Goal: Information Seeking & Learning: Learn about a topic

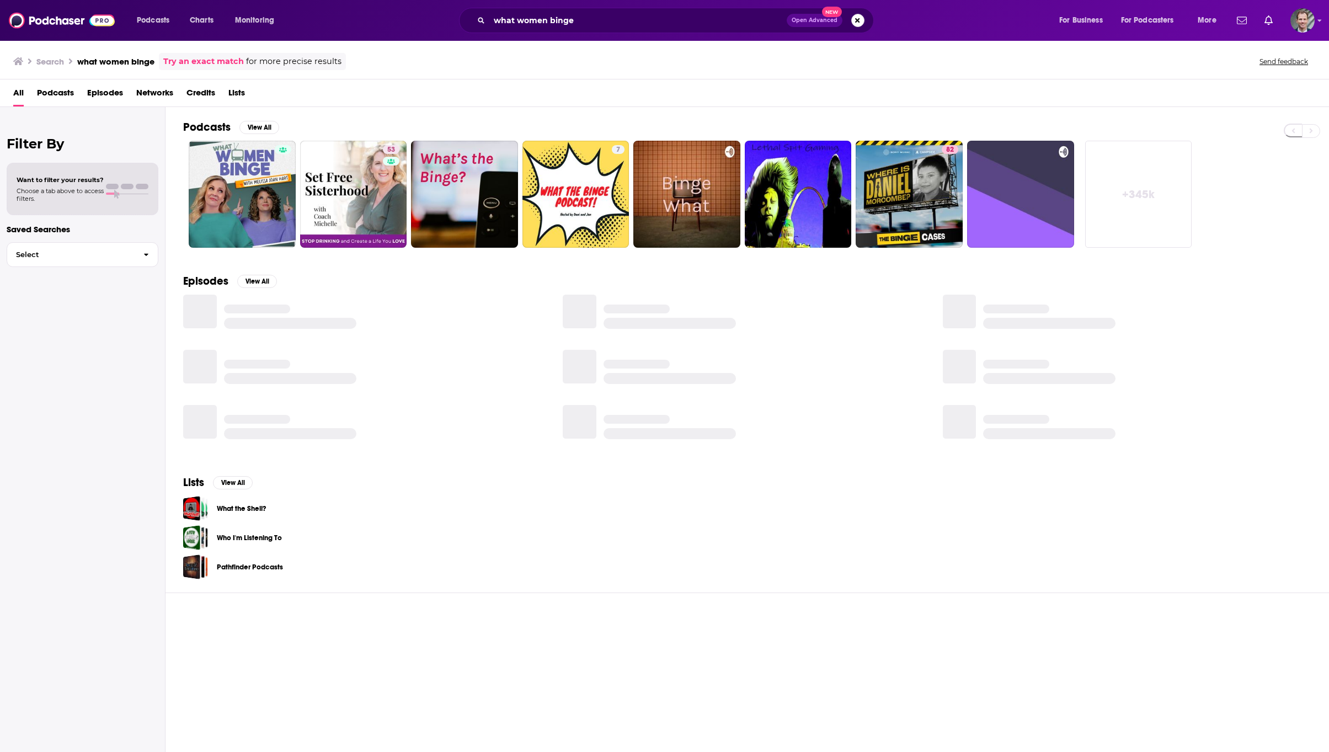
click at [857, 22] on button "Search podcasts, credits, & more..." at bounding box center [857, 20] width 13 height 13
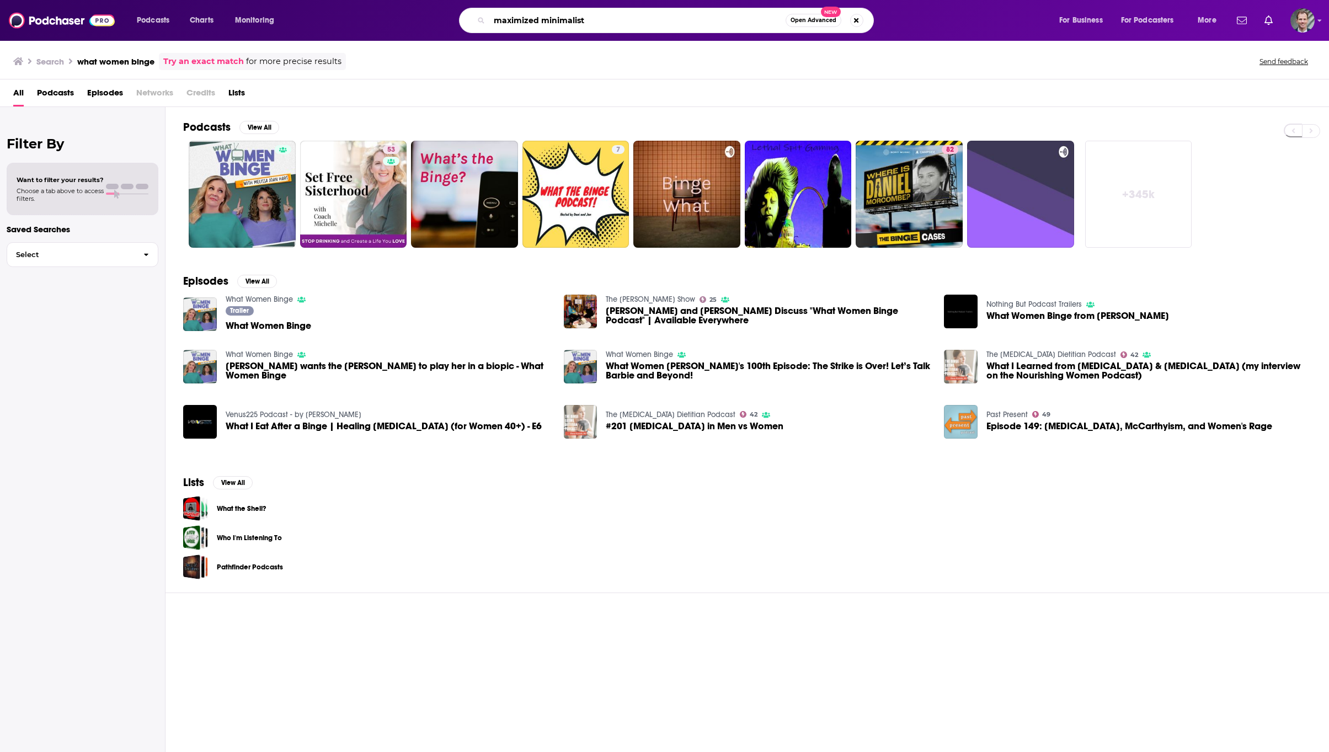
type input "maximized minimalist"
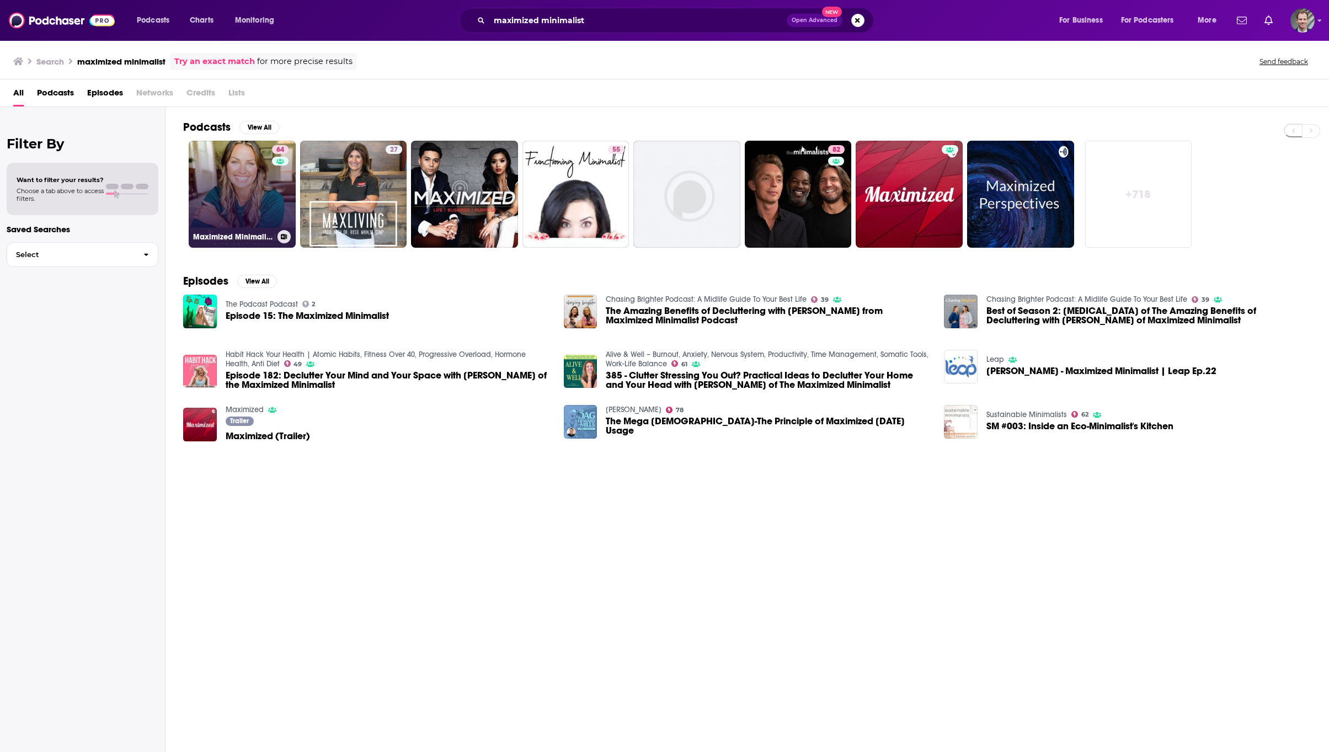
click at [242, 194] on link "64 Maximized Minimalist Podcast" at bounding box center [242, 194] width 107 height 107
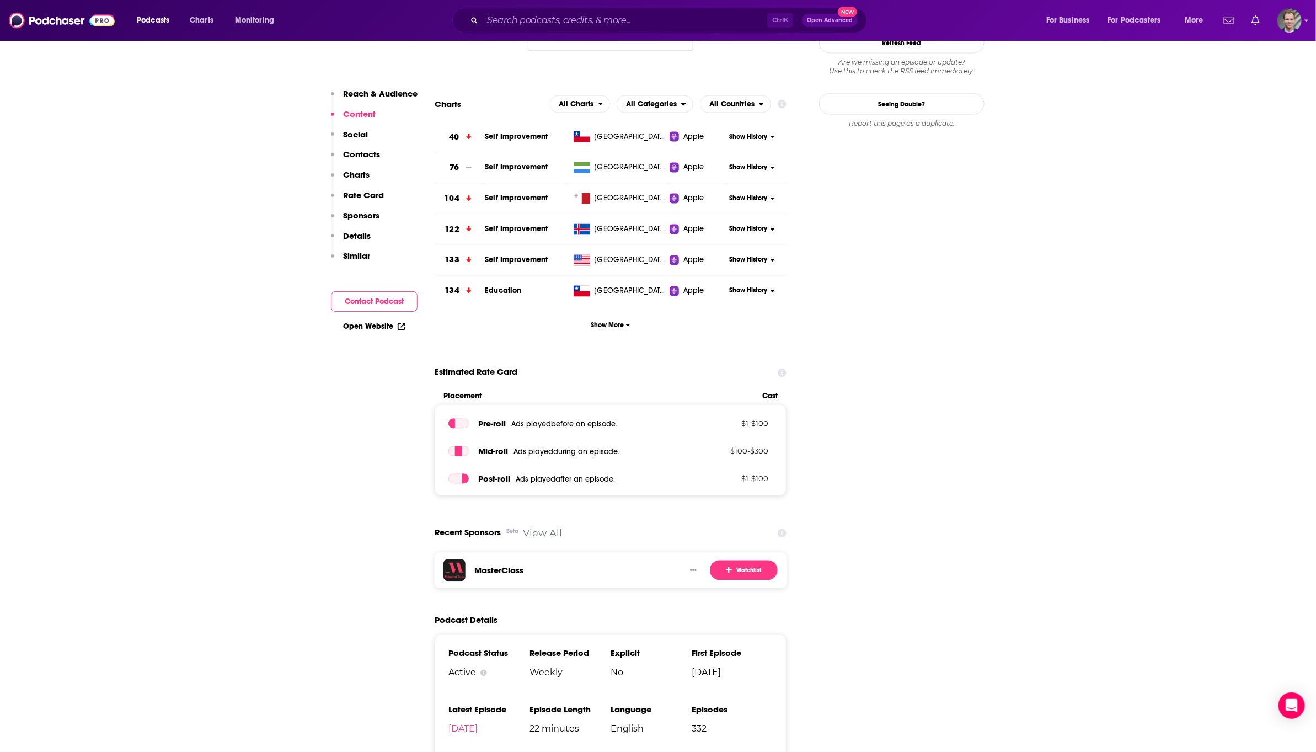
scroll to position [1241, 0]
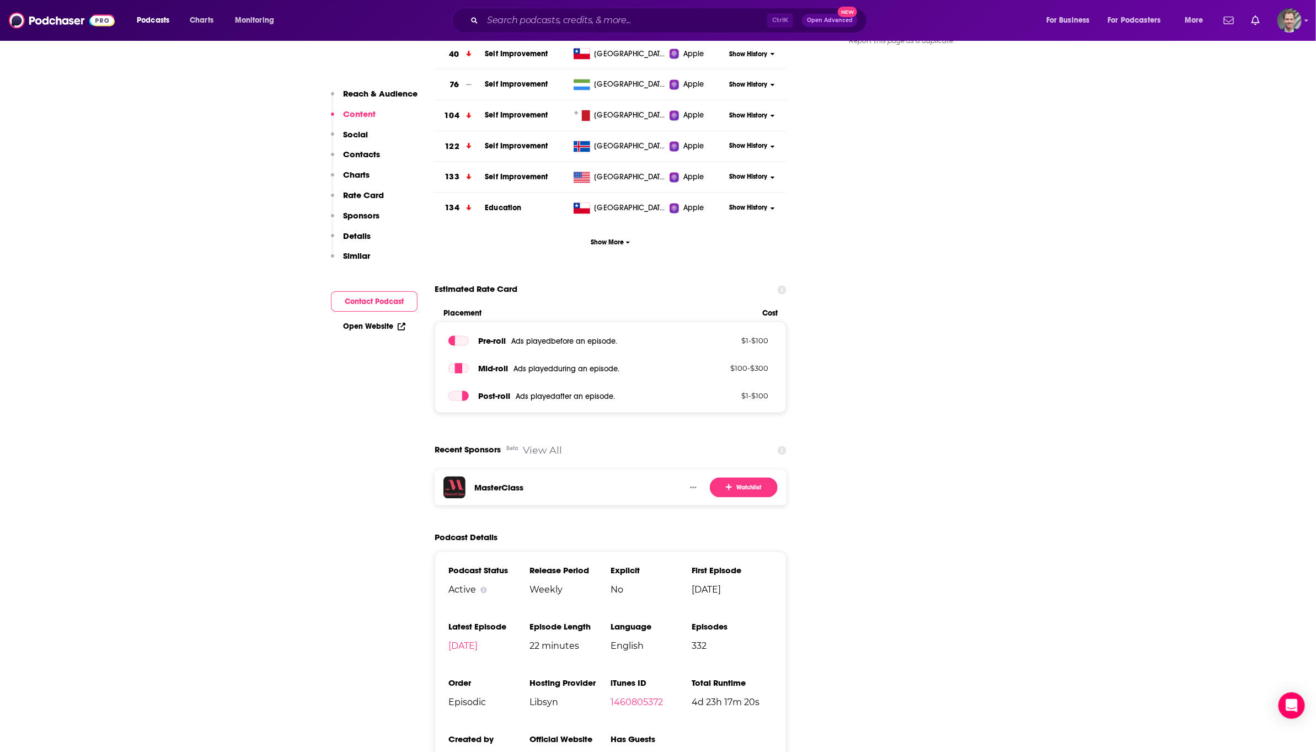
click at [528, 445] on link "View All" at bounding box center [542, 451] width 39 height 12
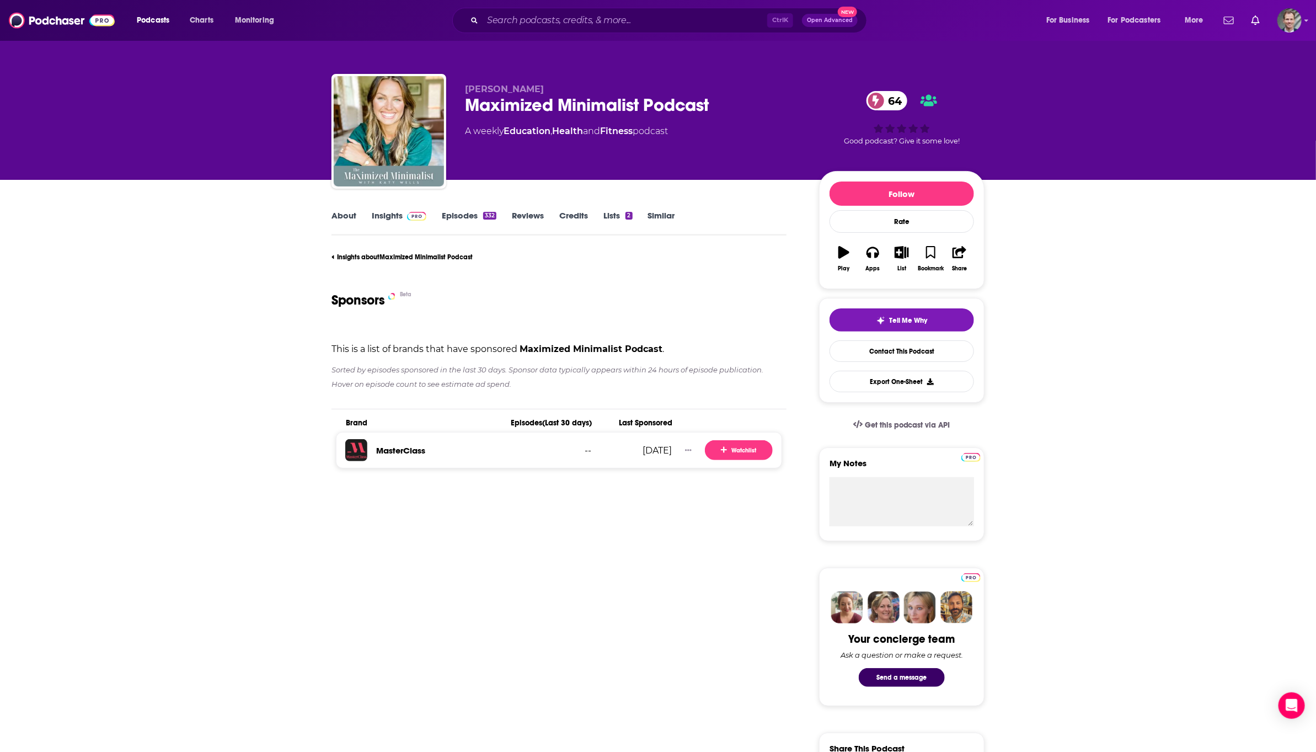
scroll to position [83, 0]
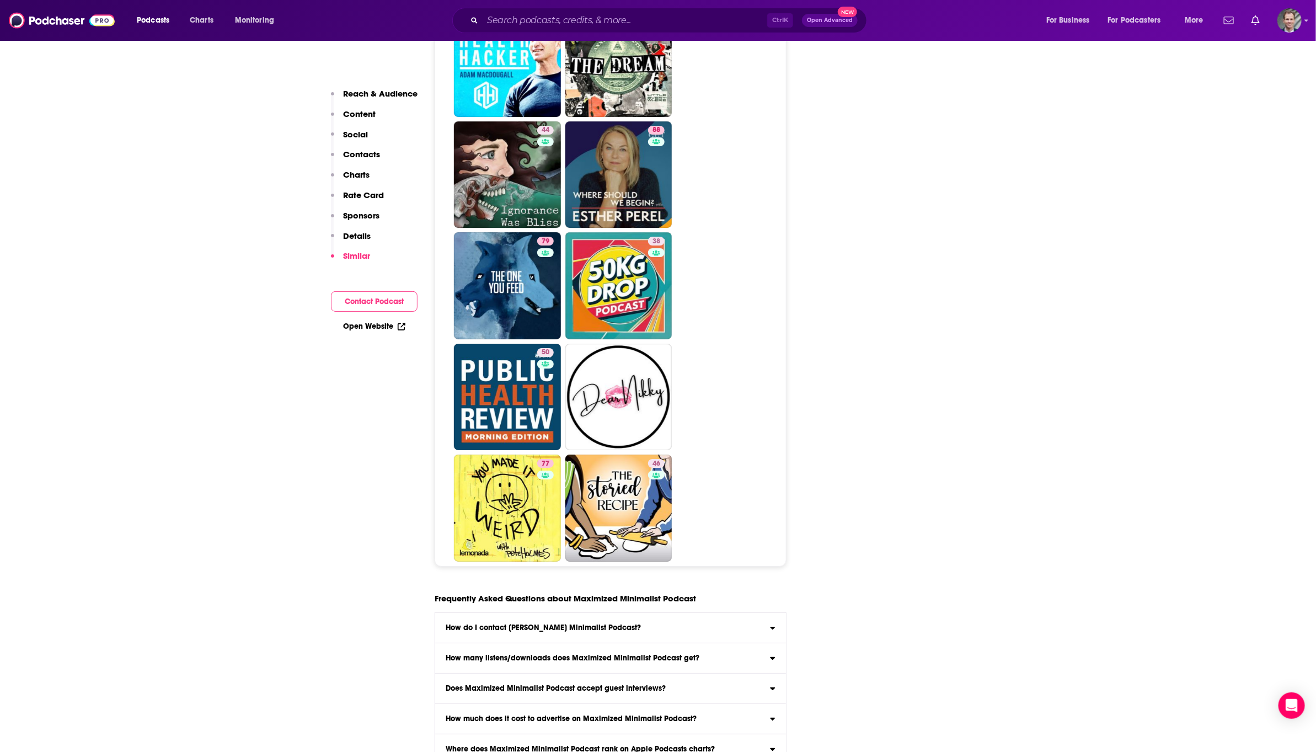
scroll to position [5232, 0]
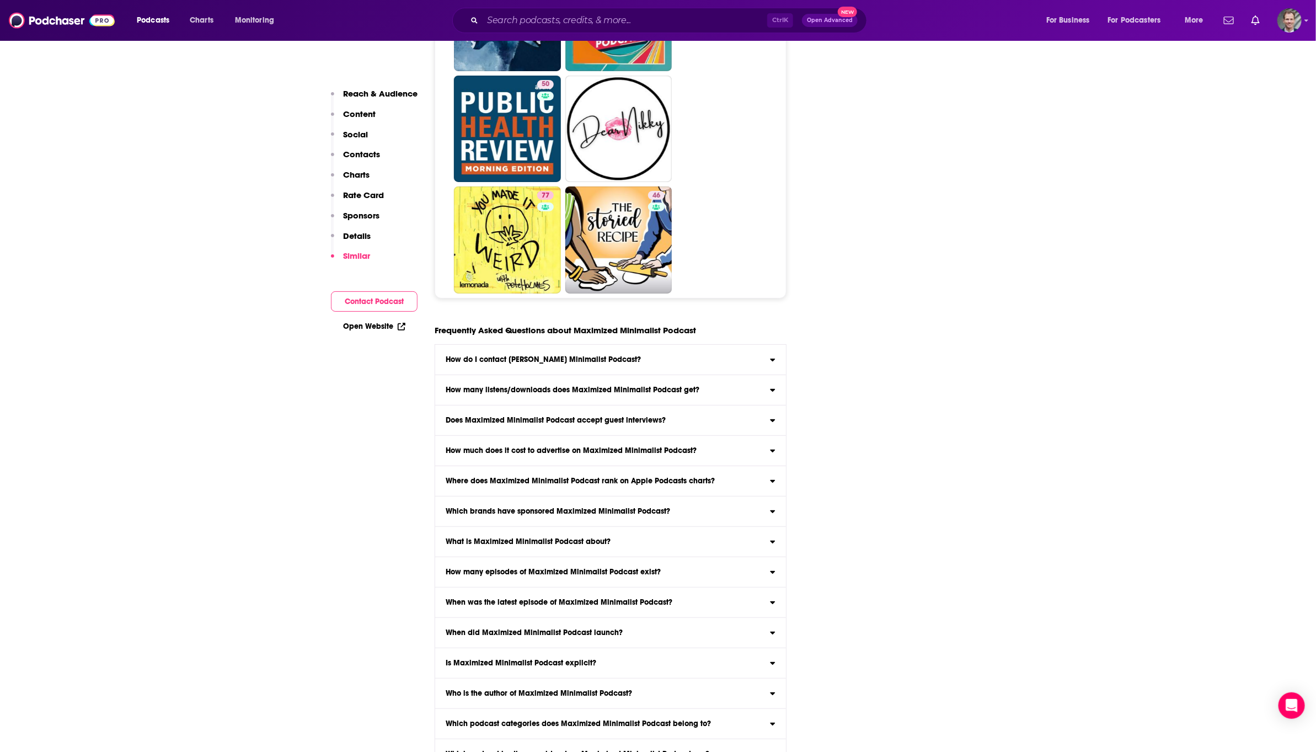
click at [588, 496] on label "Which brands have sponsored Maximized Minimalist Podcast? Click here to view sp…" at bounding box center [610, 511] width 351 height 30
click at [0, 0] on input "Which brands have sponsored Maximized Minimalist Podcast? Click here to view sp…" at bounding box center [0, 0] width 0 height 0
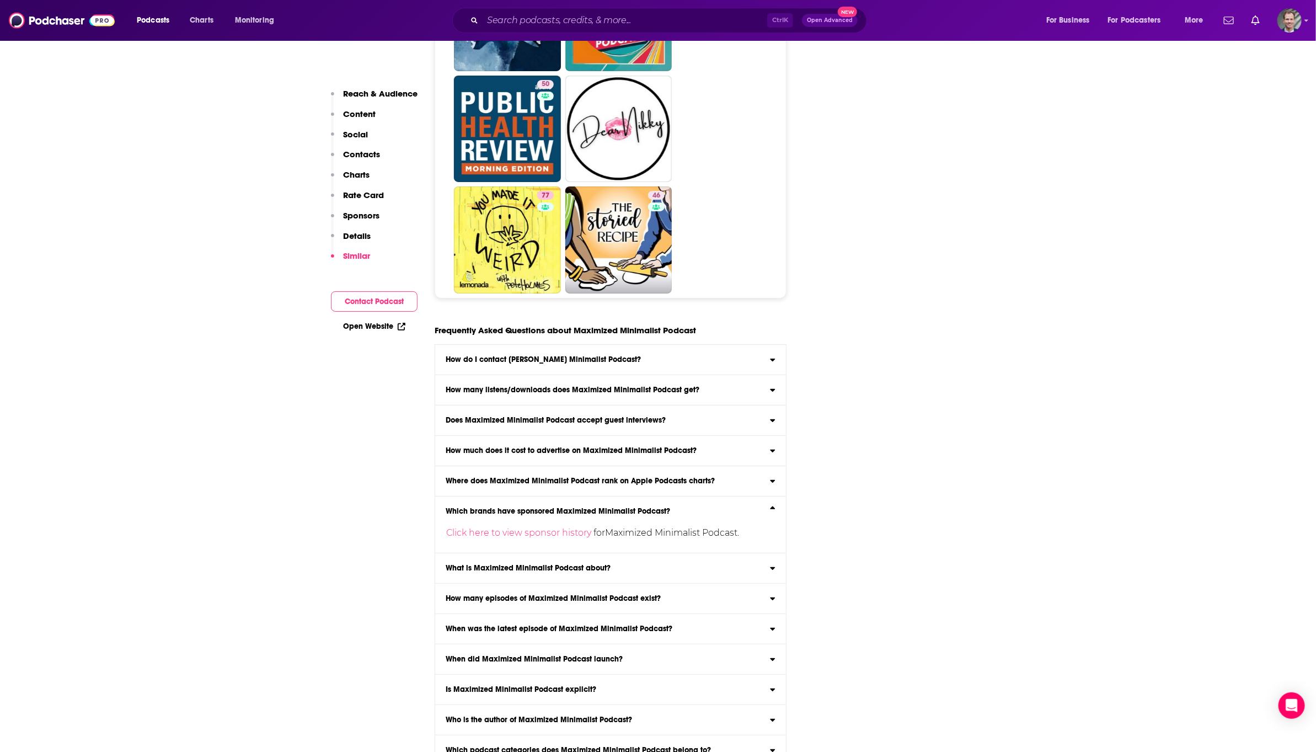
scroll to position [5258, 0]
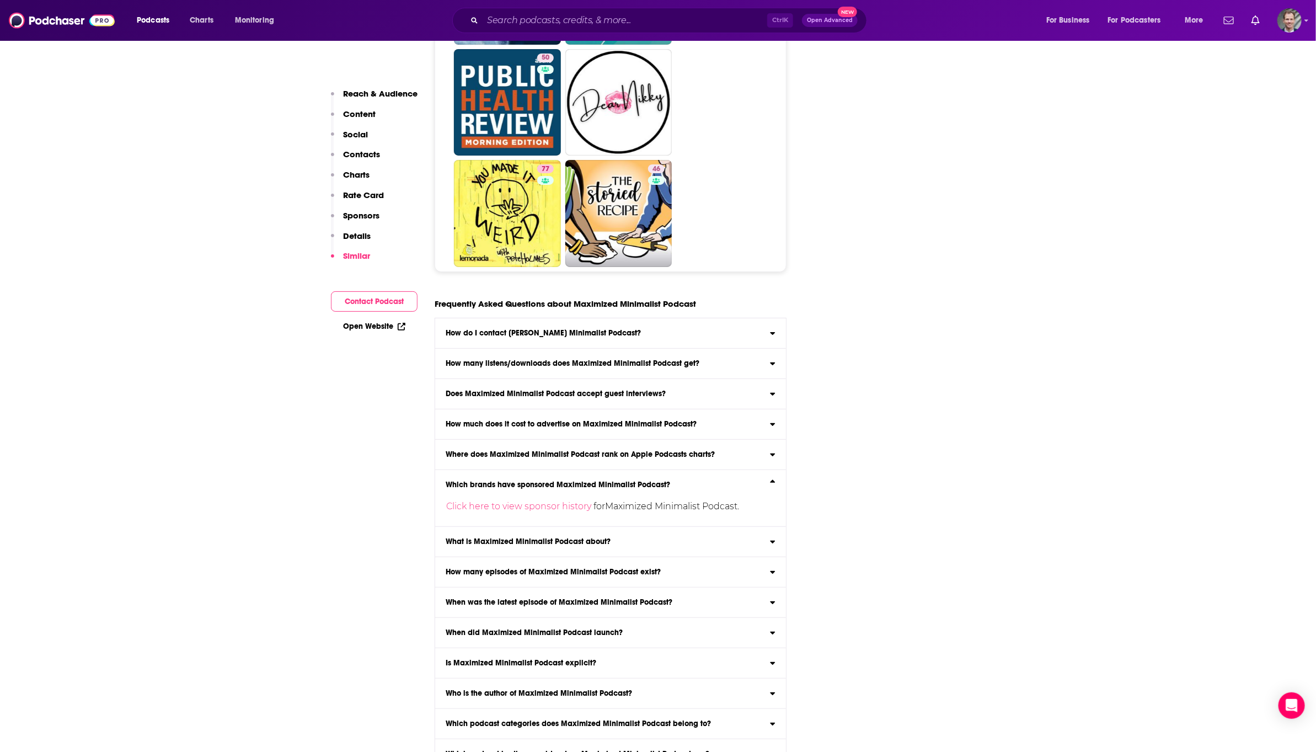
click at [572, 750] on h3 "Which podcast hosting provider does Maximized Minimalist Podcast use?" at bounding box center [578, 754] width 264 height 8
click at [770, 750] on div "Which podcast hosting provider does Maximized Minimalist Podcast use?" at bounding box center [610, 754] width 351 height 8
click at [0, 0] on input "Which podcast hosting provider does Maximized Minimalist Podcast use? Maximized…" at bounding box center [0, 0] width 0 height 0
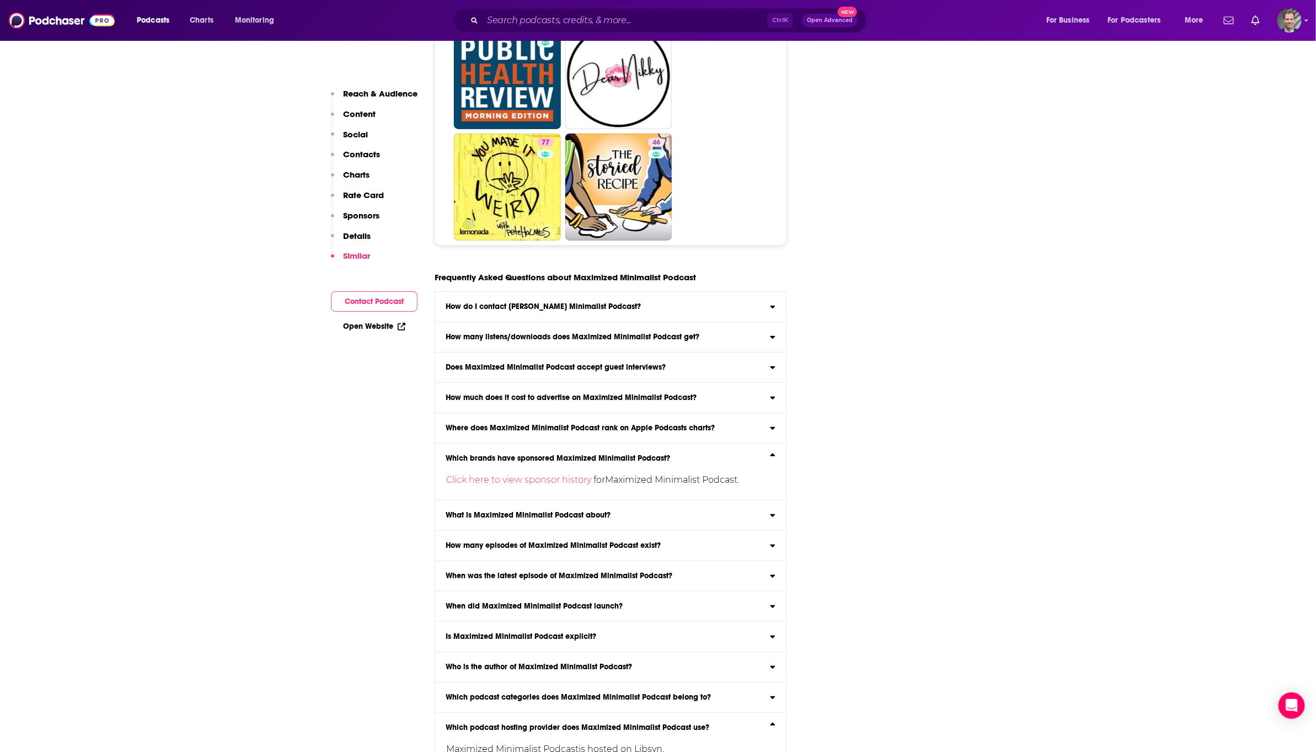
click at [558, 740] on p "Maximized Minimalist Podcast is hosted on Libsyn ." at bounding box center [607, 749] width 322 height 18
click at [0, 0] on input "Which podcast hosting provider does Maximized Minimalist Podcast use? Maximized…" at bounding box center [0, 0] width 0 height 0
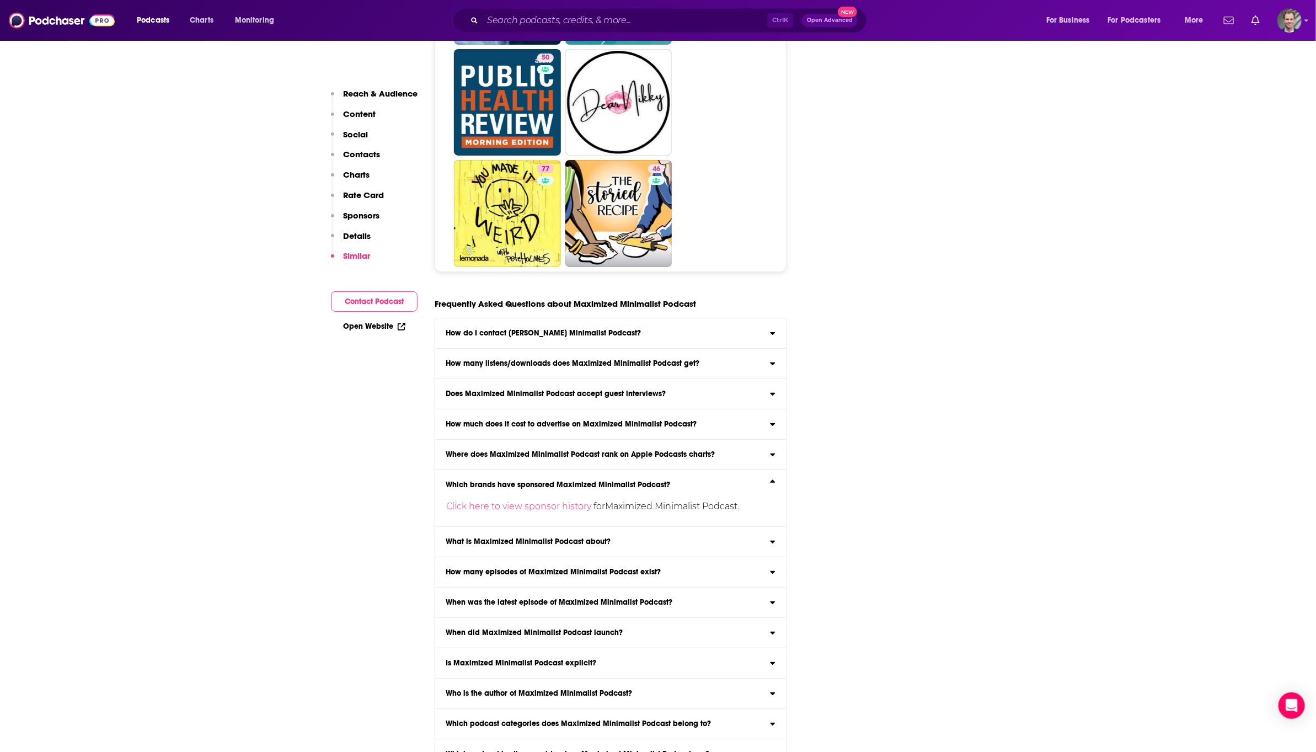
click at [558, 750] on h3 "Which podcast hosting provider does Maximized Minimalist Podcast use?" at bounding box center [578, 754] width 264 height 8
click at [0, 0] on input "Which podcast hosting provider does Maximized Minimalist Podcast use? Maximized…" at bounding box center [0, 0] width 0 height 0
